Goal: Complete application form

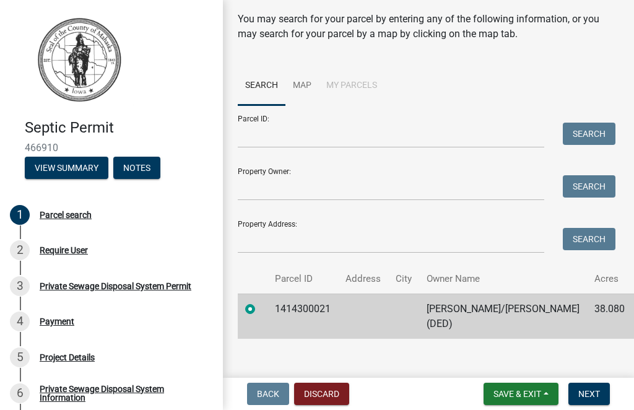
scroll to position [37, 0]
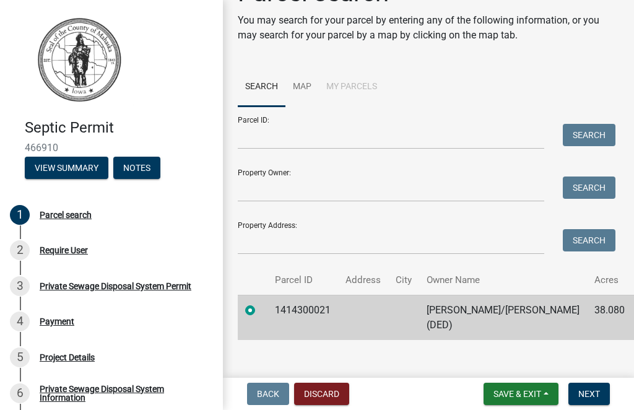
click at [591, 394] on span "Next" at bounding box center [589, 394] width 22 height 10
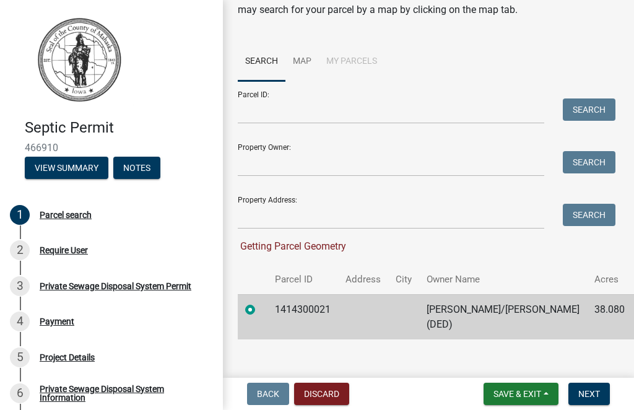
scroll to position [61, 0]
click at [591, 391] on span "Next" at bounding box center [589, 394] width 22 height 10
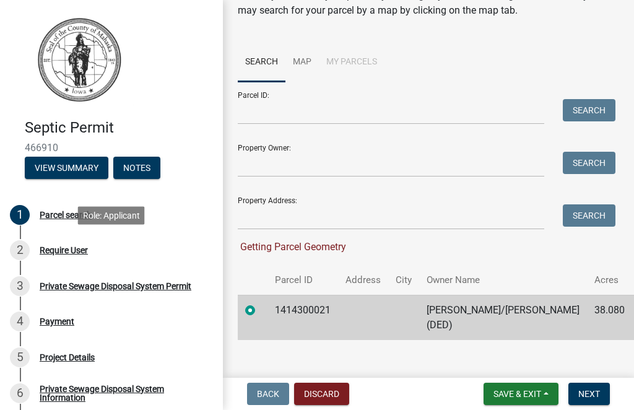
click at [79, 251] on div "Require User" at bounding box center [64, 250] width 48 height 9
click at [179, 225] on link "1 Parcel search" at bounding box center [111, 215] width 223 height 36
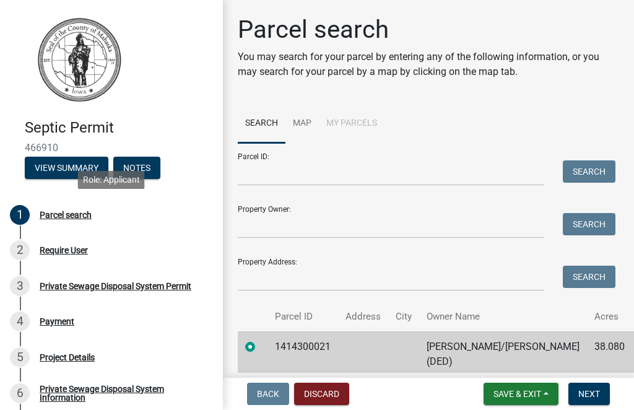
scroll to position [0, 0]
click at [382, 345] on td at bounding box center [363, 353] width 50 height 45
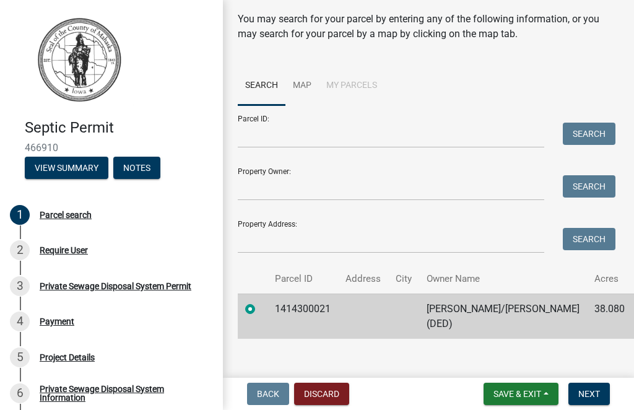
scroll to position [37, 0]
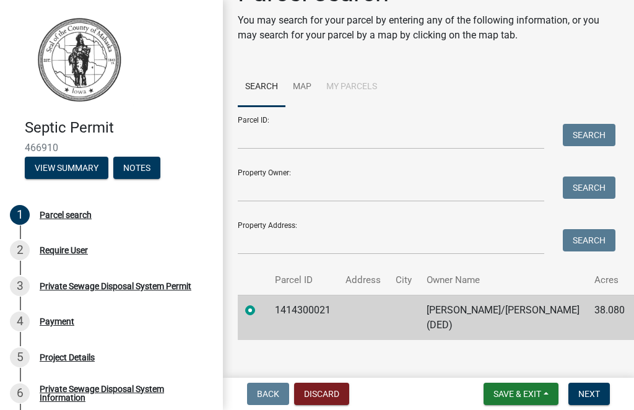
click at [596, 392] on span "Next" at bounding box center [589, 394] width 22 height 10
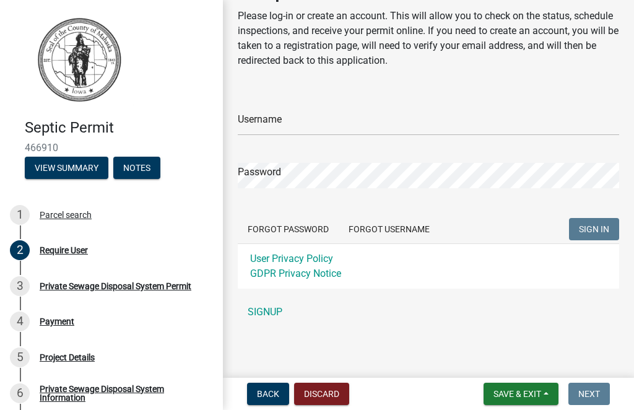
scroll to position [41, 0]
click at [335, 395] on button "Discard" at bounding box center [321, 393] width 55 height 22
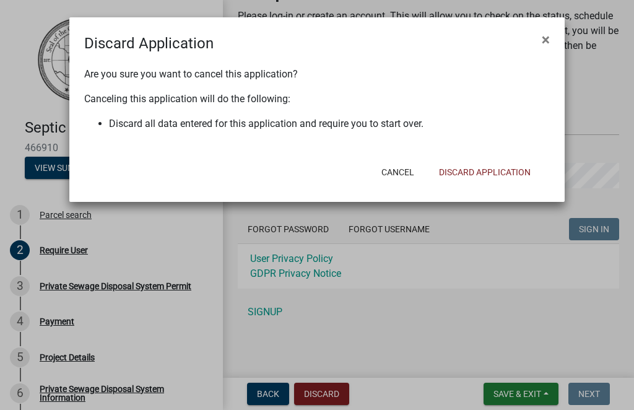
click at [489, 175] on button "Discard Application" at bounding box center [484, 172] width 111 height 22
